Goal: Task Accomplishment & Management: Manage account settings

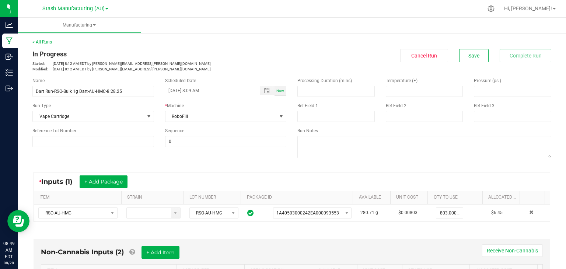
scroll to position [199, 0]
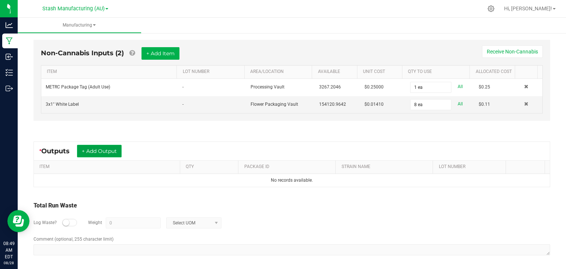
click at [97, 147] on button "+ Add Output" at bounding box center [99, 151] width 45 height 13
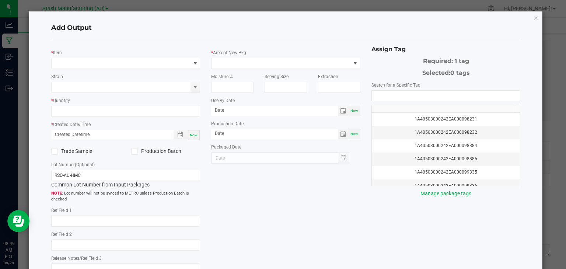
type input "[DATE]"
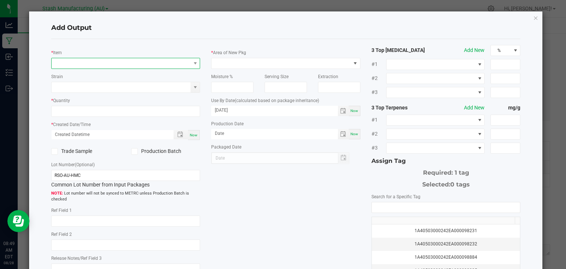
click at [123, 63] on span "NO DATA FOUND" at bounding box center [121, 63] width 139 height 10
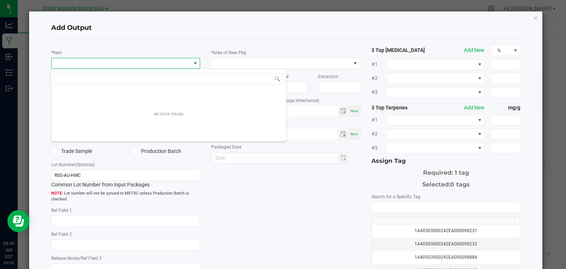
scroll to position [11, 147]
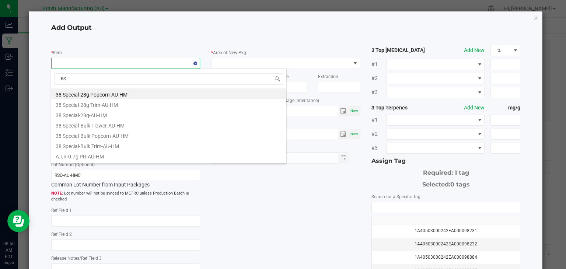
type input "RSO"
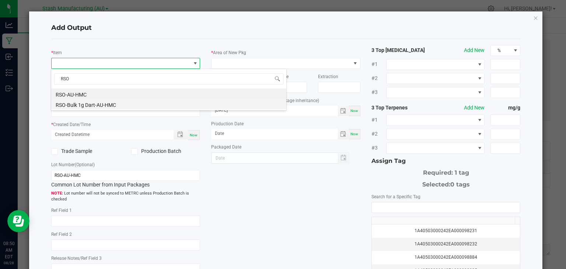
click at [96, 104] on li "RSO-Bulk 1g Dart-AU-HMC" at bounding box center [168, 104] width 235 height 10
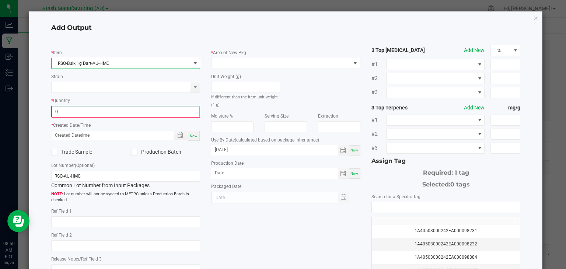
click at [118, 110] on input "0" at bounding box center [126, 111] width 148 height 10
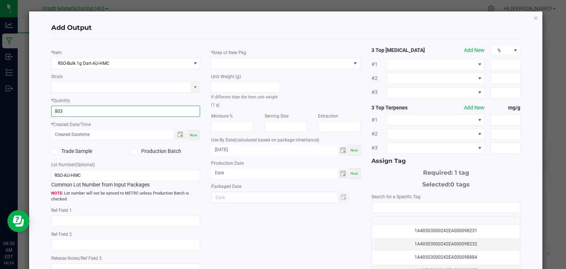
type input "803 ea"
click at [192, 133] on span "Now" at bounding box center [194, 135] width 8 height 4
type input "[DATE] 8:50 AM"
type input "[DATE]"
click at [134, 151] on icon at bounding box center [134, 151] width 5 height 0
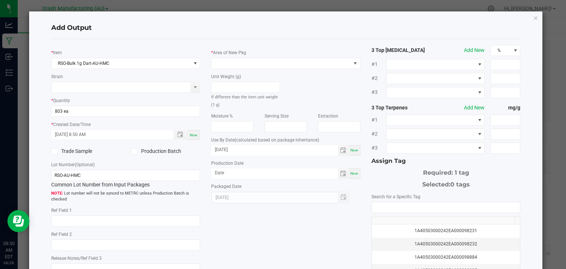
click at [0, 0] on input "Production Batch" at bounding box center [0, 0] width 0 height 0
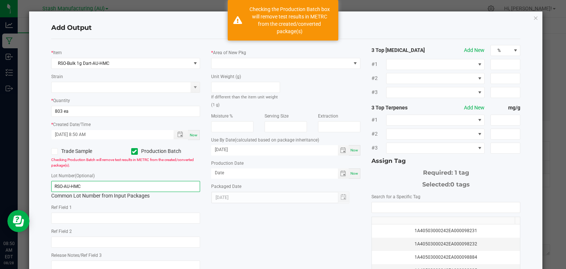
click at [63, 183] on input "RSO-AU-HMC" at bounding box center [125, 186] width 149 height 11
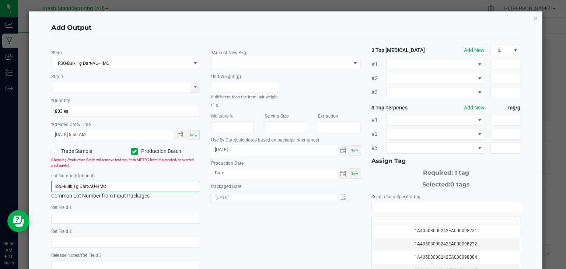
click at [111, 189] on input "RSO-Bulk 1g Dart-AU-HMC" at bounding box center [125, 186] width 149 height 11
type input "RSO-Bulk 1g Dart-AU-HMC-8.28.25"
click at [284, 68] on span at bounding box center [280, 63] width 139 height 10
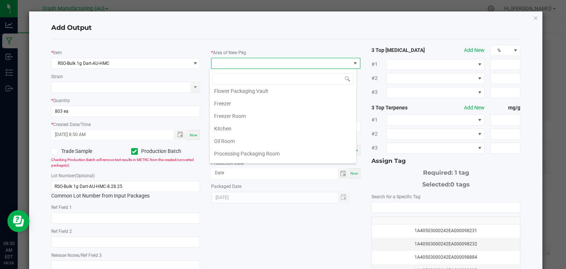
scroll to position [68, 0]
click at [226, 137] on li "Oil Room" at bounding box center [283, 139] width 147 height 13
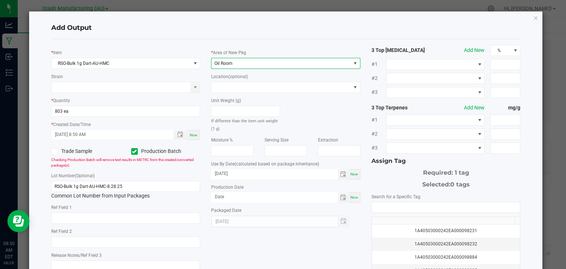
click at [348, 170] on div "Now" at bounding box center [354, 174] width 12 height 10
type input "[DATE]"
click at [353, 202] on div "Now" at bounding box center [354, 197] width 12 height 10
type input "[DATE]"
click at [278, 173] on input "[DATE]" at bounding box center [274, 173] width 127 height 9
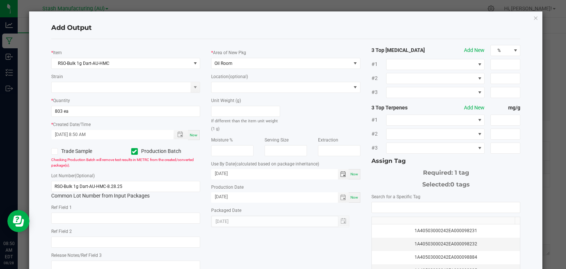
type input "[DATE]"
click at [320, 251] on div "* Item RSO-Bulk 1g Dart-AU-HMC Strain * Quantity 803 ea * Created Date/Time [DA…" at bounding box center [286, 177] width 480 height 264
click at [414, 209] on input "NO DATA FOUND" at bounding box center [446, 207] width 148 height 10
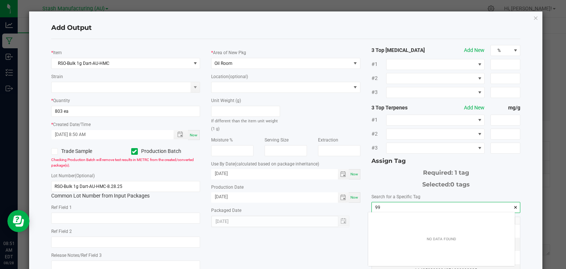
scroll to position [10, 147]
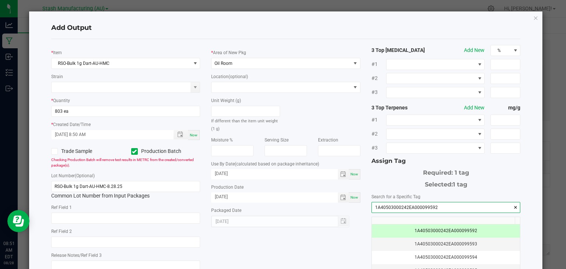
type input "1A40503000242EA000099592"
click at [310, 239] on div "* Item RSO-Bulk 1g Dart-AU-HMC Strain * Quantity 803 ea * Created Date/Time [DA…" at bounding box center [286, 177] width 480 height 264
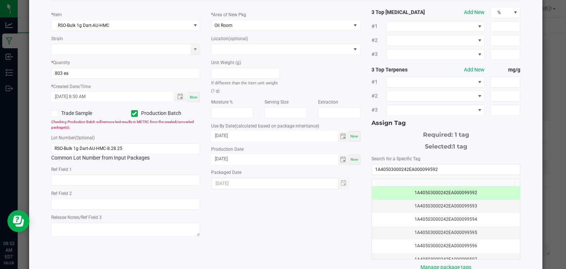
scroll to position [81, 0]
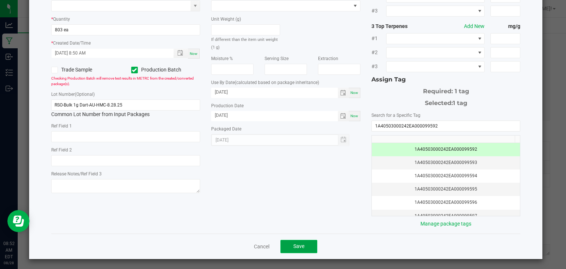
click at [294, 243] on span "Save" at bounding box center [298, 246] width 11 height 6
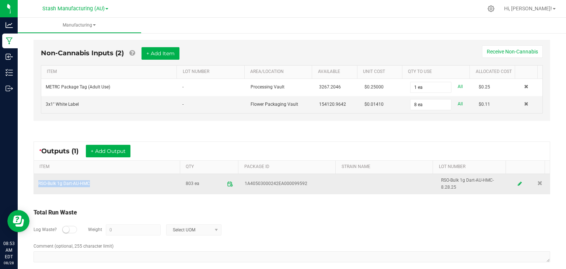
drag, startPoint x: 90, startPoint y: 181, endPoint x: 36, endPoint y: 189, distance: 54.7
click at [36, 189] on td "RSO-Bulk 1g Dart-AU-HMC" at bounding box center [107, 184] width 147 height 20
copy td "RSO-Bulk 1g Dart-AU-HMC"
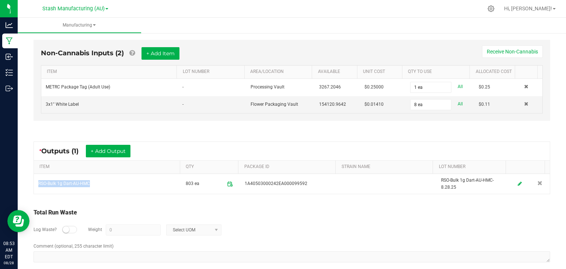
click at [509, 25] on ul "Manufacturing" at bounding box center [301, 26] width 566 height 16
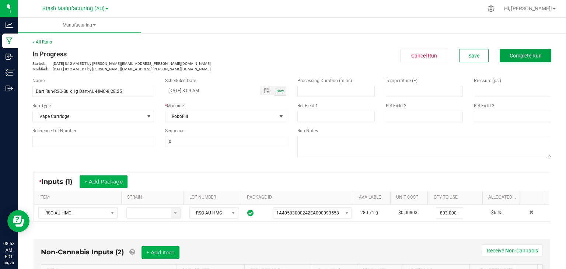
drag, startPoint x: 524, startPoint y: 56, endPoint x: 502, endPoint y: 50, distance: 22.8
click at [502, 50] on button "Complete Run" at bounding box center [525, 55] width 52 height 13
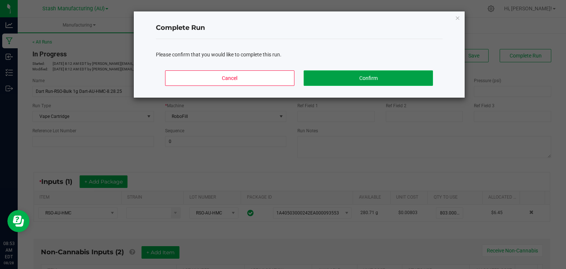
click at [370, 73] on button "Confirm" at bounding box center [367, 77] width 129 height 15
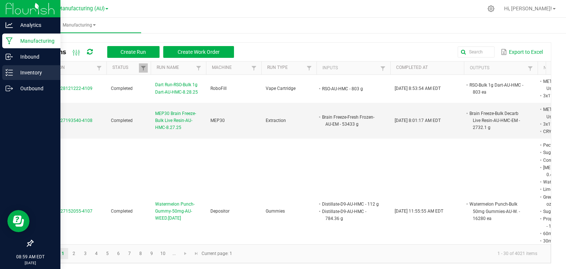
click at [10, 71] on icon at bounding box center [9, 72] width 7 height 7
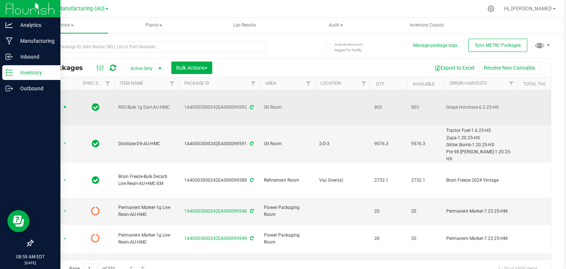
click at [64, 104] on span "select" at bounding box center [65, 107] width 6 height 6
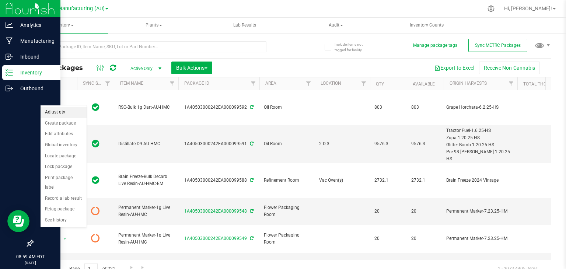
click at [58, 113] on li "Adjust qty" at bounding box center [64, 112] width 46 height 11
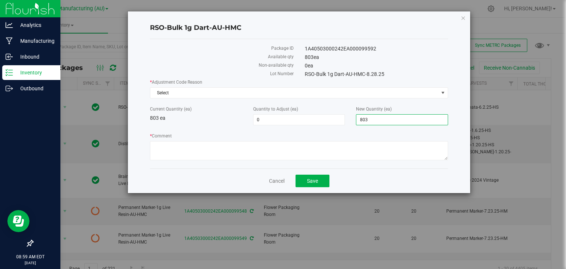
click at [390, 119] on span "803 803" at bounding box center [402, 119] width 92 height 11
type input "8"
type input "796"
type input "-7"
type input "796"
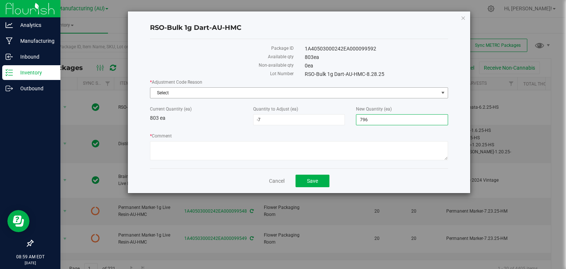
click at [377, 95] on span "Select" at bounding box center [294, 93] width 288 height 10
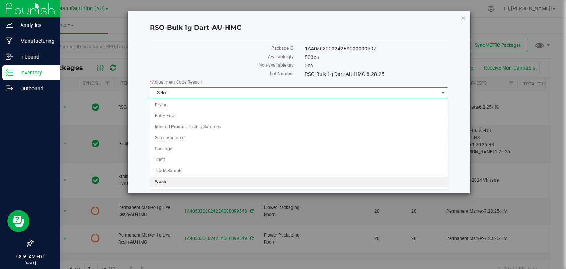
click at [209, 179] on li "Waste" at bounding box center [298, 181] width 297 height 11
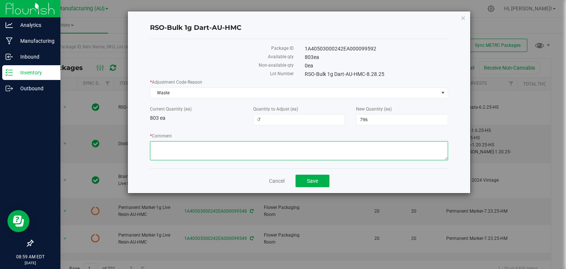
click at [213, 143] on textarea "* Comment" at bounding box center [299, 150] width 298 height 19
type textarea "broken syringes, wasted out."
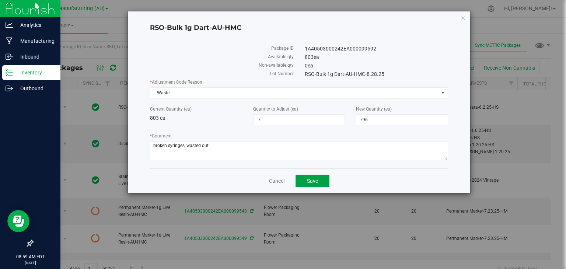
click at [321, 181] on button "Save" at bounding box center [312, 181] width 34 height 13
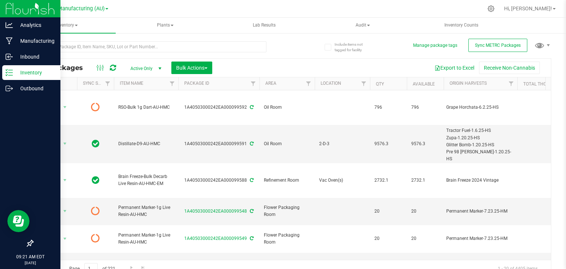
click at [110, 66] on icon at bounding box center [113, 67] width 6 height 7
click at [112, 67] on icon at bounding box center [113, 67] width 6 height 7
